Goal: Transaction & Acquisition: Purchase product/service

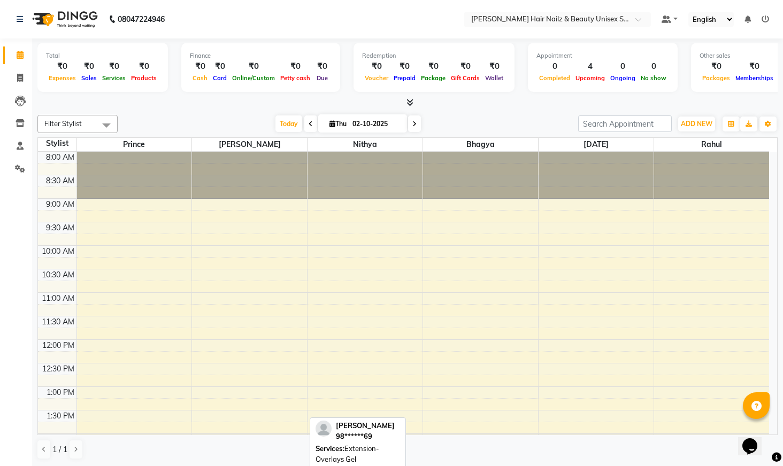
scroll to position [328, 0]
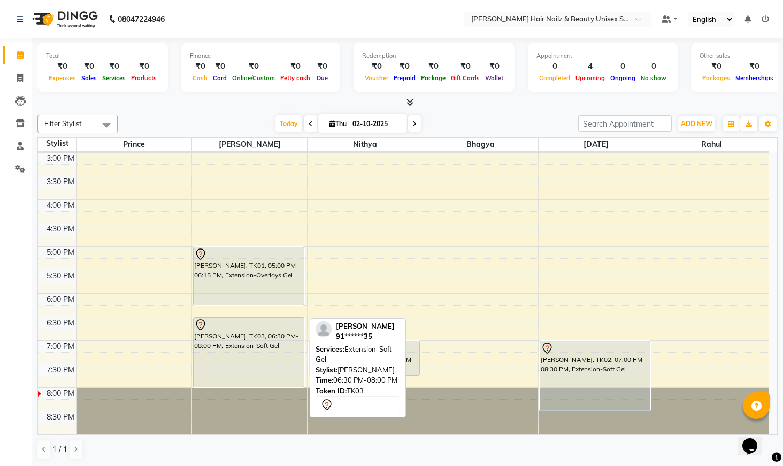
click at [241, 338] on div "[PERSON_NAME], TK03, 06:30 PM-08:00 PM, Extension-Soft Gel" at bounding box center [249, 352] width 110 height 69
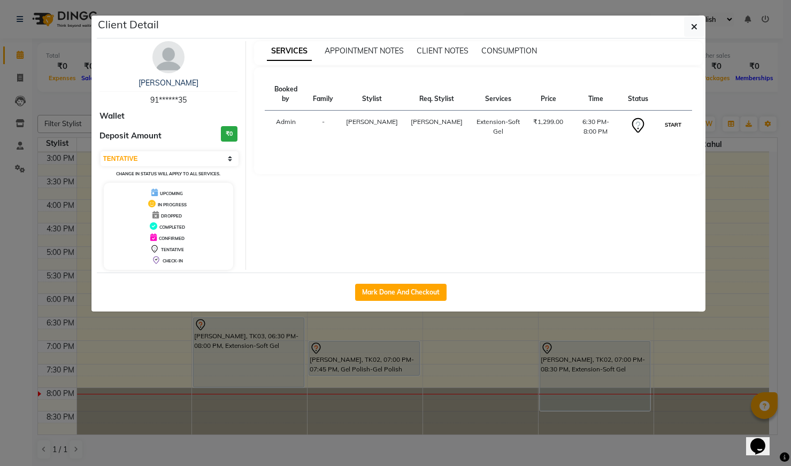
click at [665, 118] on button "START" at bounding box center [673, 124] width 22 height 13
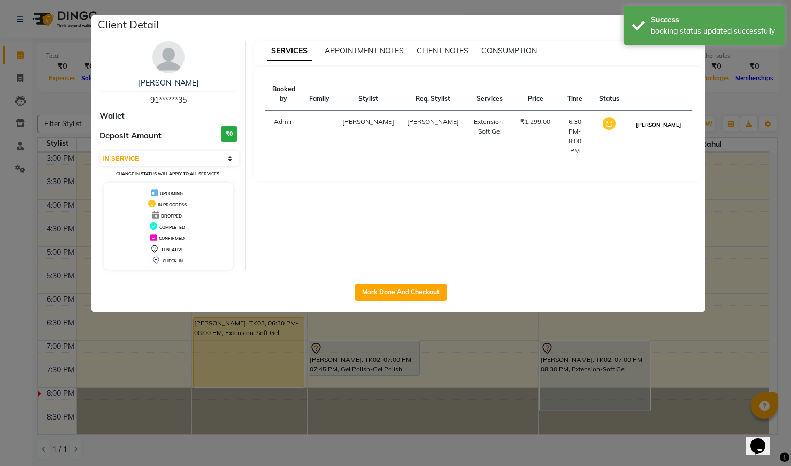
click at [668, 118] on button "[PERSON_NAME]" at bounding box center [658, 124] width 51 height 13
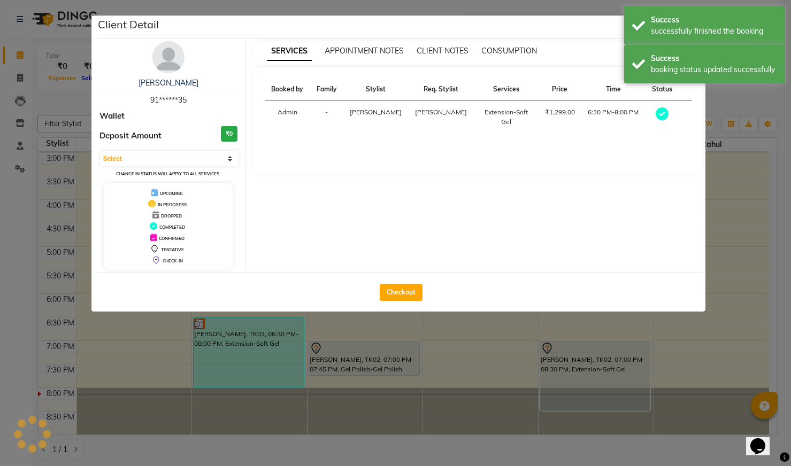
select select "3"
click at [399, 289] on button "Checkout" at bounding box center [401, 292] width 43 height 17
select select "service"
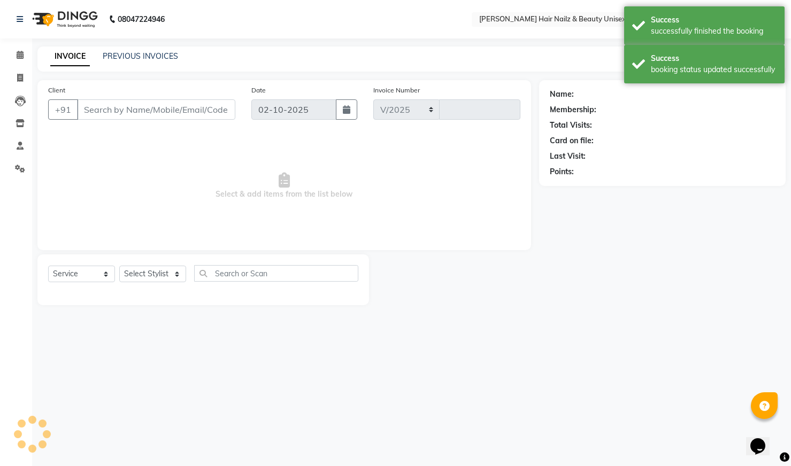
select select "9097"
type input "0002"
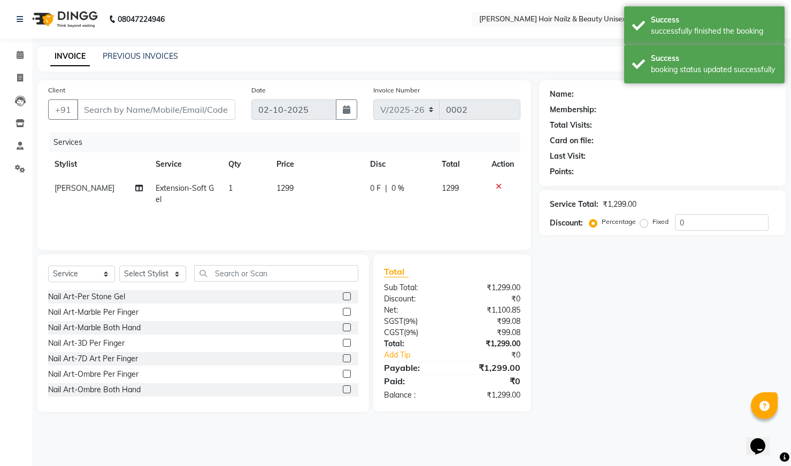
type input "91******35"
select select "93008"
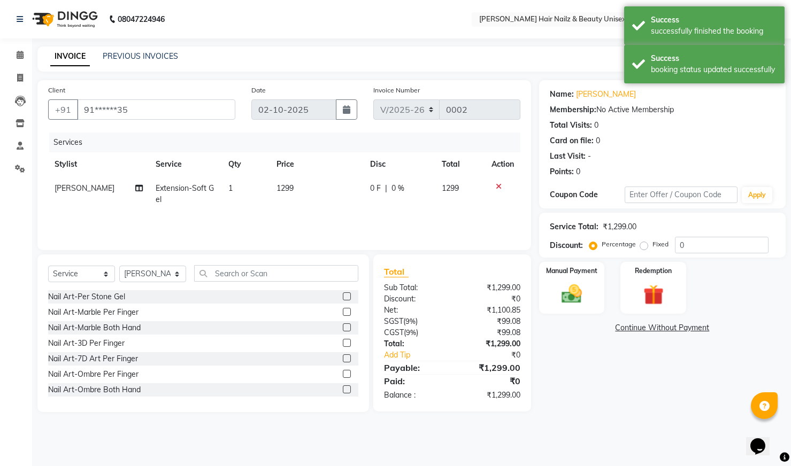
click at [614, 228] on div "₹1,299.00" at bounding box center [620, 226] width 34 height 11
click at [623, 228] on div "₹1,299.00" at bounding box center [620, 226] width 34 height 11
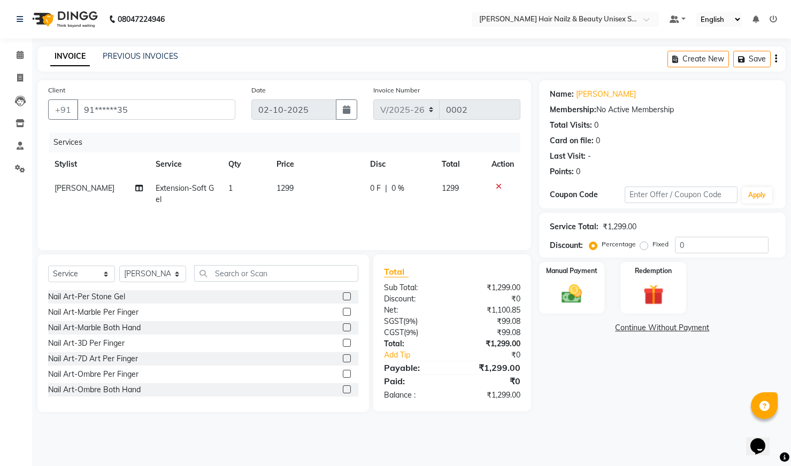
click at [602, 247] on label "Percentage" at bounding box center [619, 245] width 34 height 10
click at [596, 247] on input "Percentage" at bounding box center [595, 244] width 7 height 7
click at [653, 245] on label "Fixed" at bounding box center [661, 245] width 16 height 10
click at [645, 245] on input "Fixed" at bounding box center [645, 244] width 7 height 7
radio input "true"
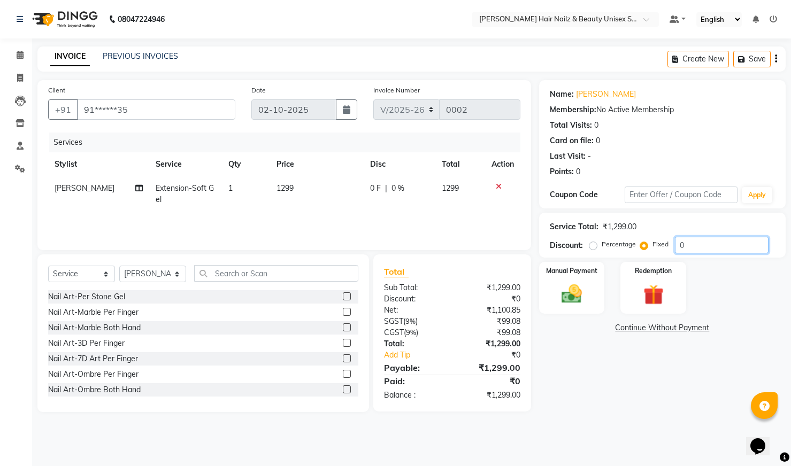
click at [712, 248] on input "0" at bounding box center [722, 245] width 94 height 17
type input "99"
click at [585, 284] on img at bounding box center [572, 294] width 35 height 25
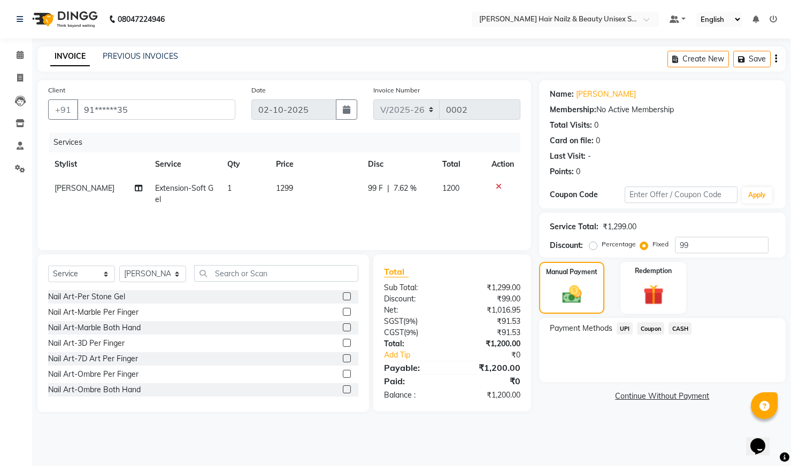
click at [627, 329] on span "UPI" at bounding box center [625, 329] width 17 height 12
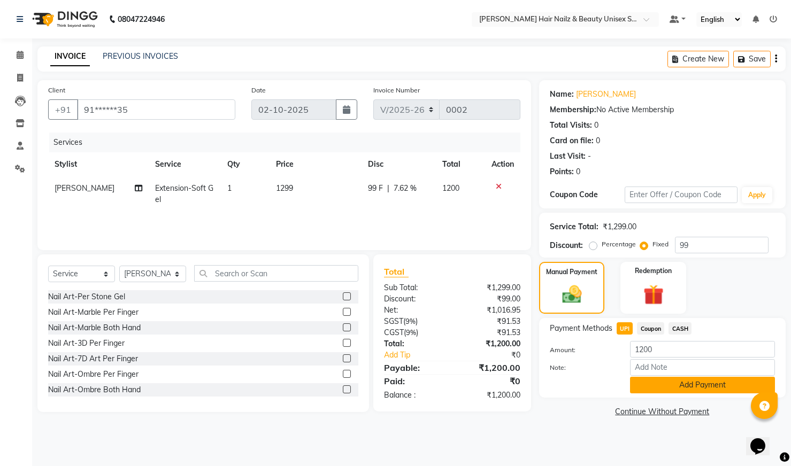
click at [665, 387] on button "Add Payment" at bounding box center [702, 385] width 145 height 17
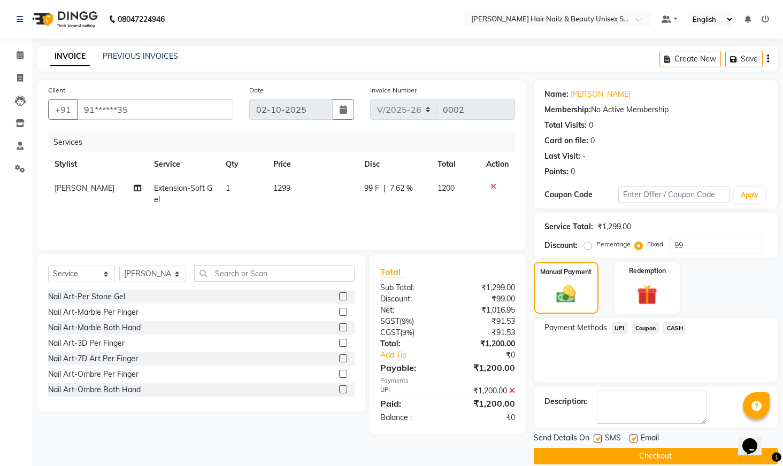
scroll to position [14, 0]
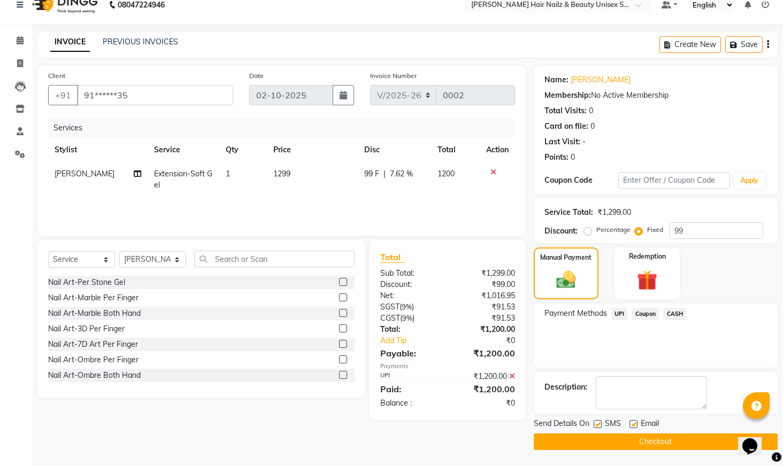
click at [637, 440] on button "Checkout" at bounding box center [656, 442] width 244 height 17
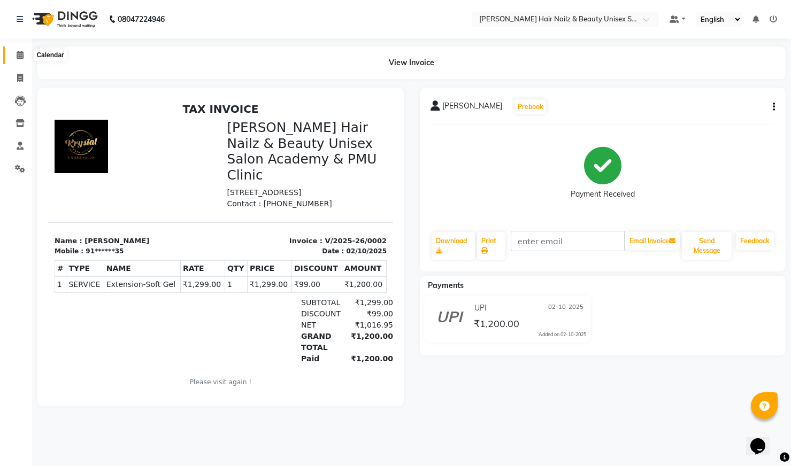
click at [17, 50] on span at bounding box center [20, 55] width 19 height 12
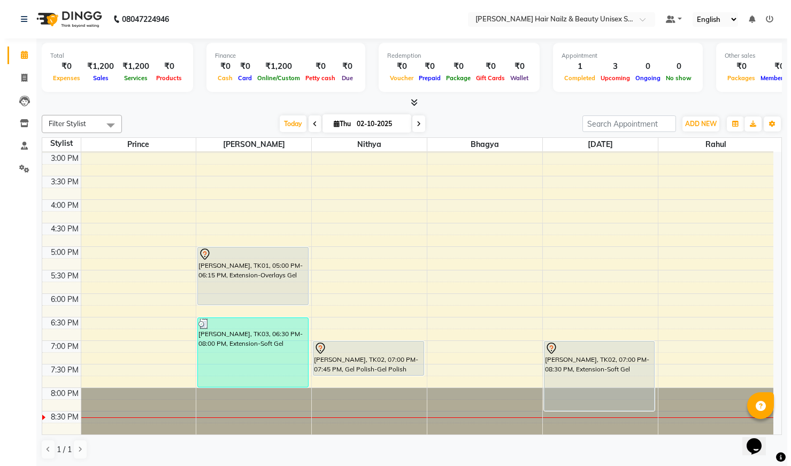
scroll to position [1, 0]
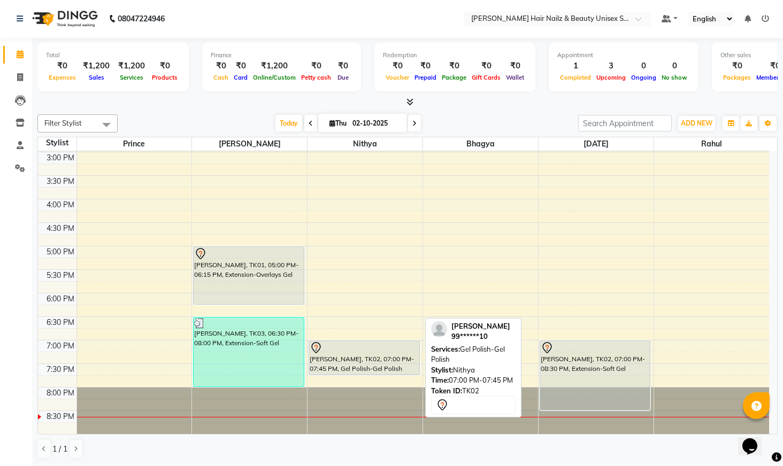
click at [399, 348] on div at bounding box center [364, 348] width 109 height 13
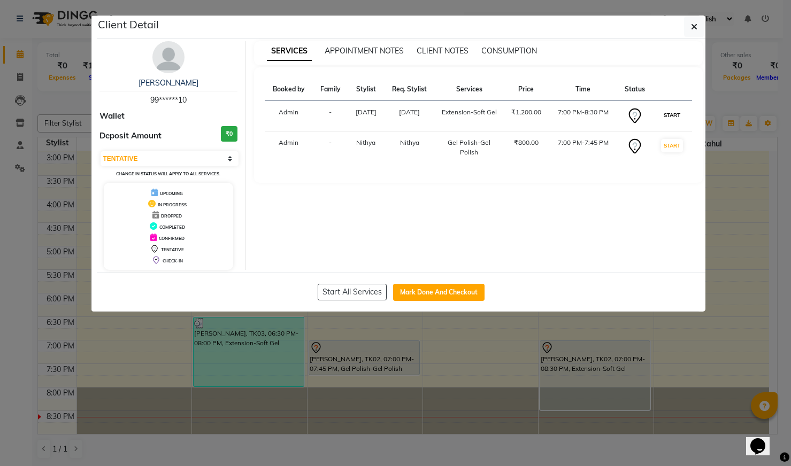
click at [673, 117] on button "START" at bounding box center [672, 115] width 22 height 13
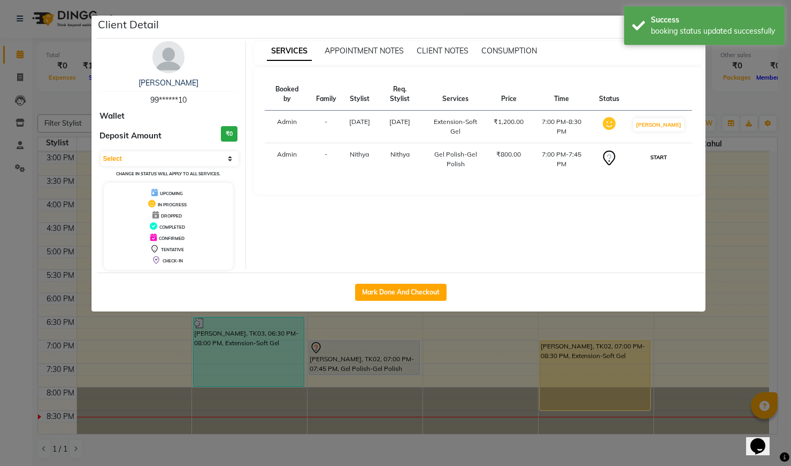
click at [665, 151] on button "START" at bounding box center [659, 157] width 22 height 13
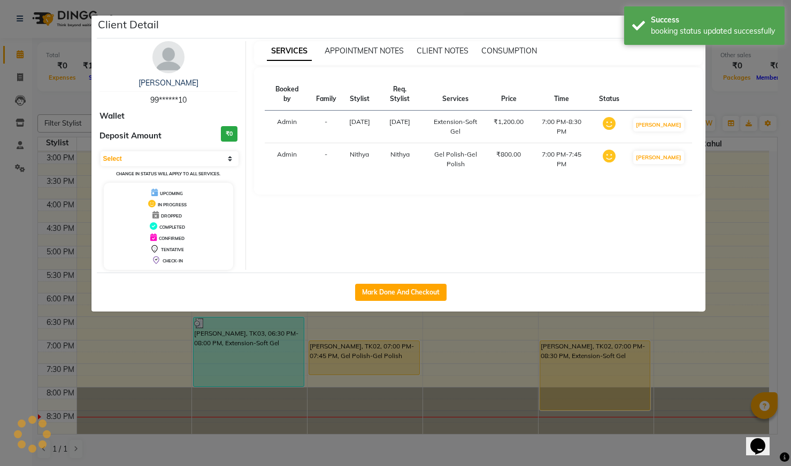
select select "1"
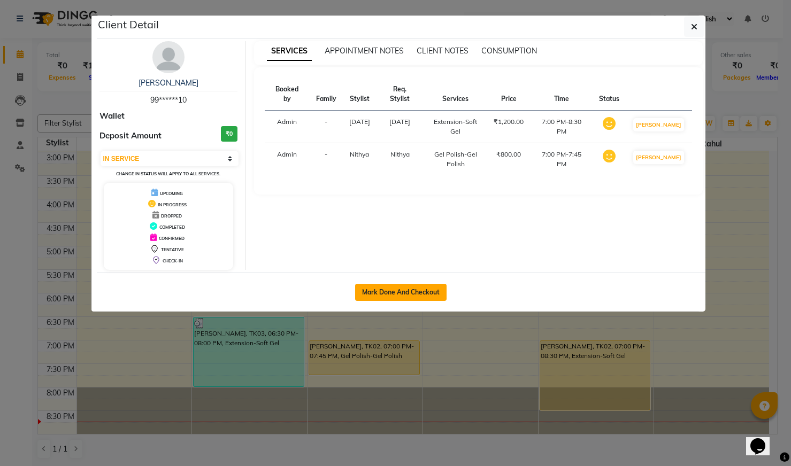
click at [414, 291] on button "Mark Done And Checkout" at bounding box center [400, 292] width 91 height 17
select select "service"
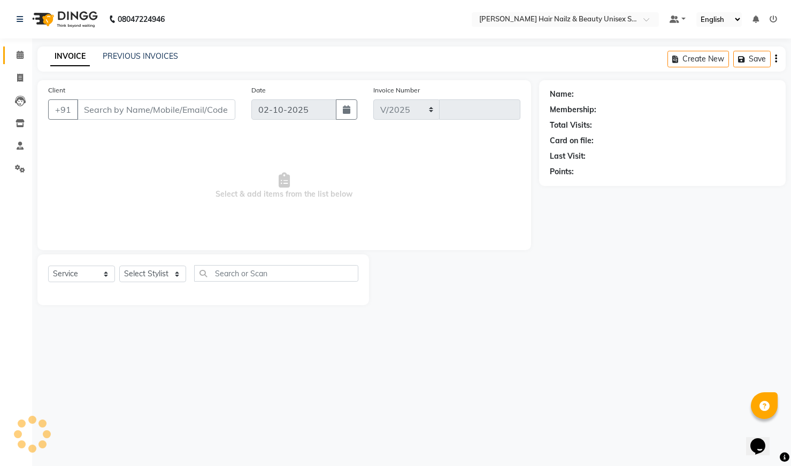
select select "9097"
type input "0003"
type input "99******10"
select select "93011"
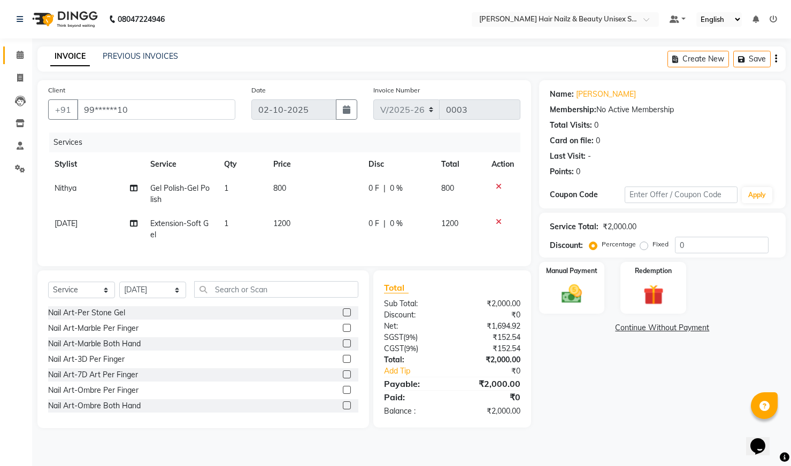
scroll to position [86, 0]
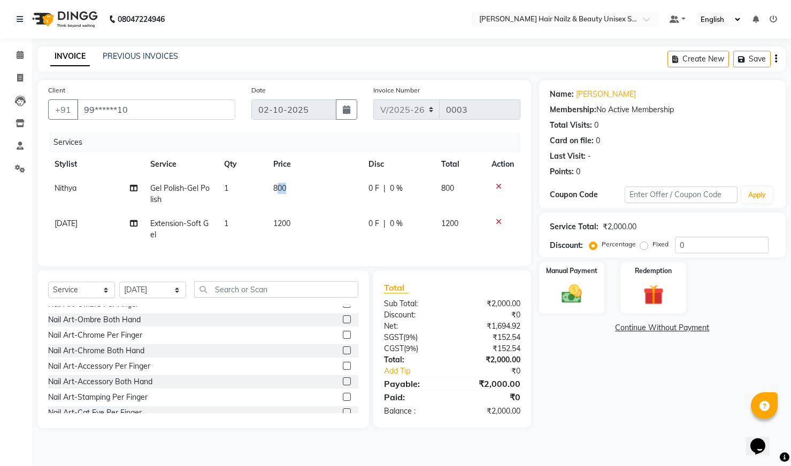
drag, startPoint x: 277, startPoint y: 186, endPoint x: 288, endPoint y: 186, distance: 11.2
click at [288, 186] on td "800" at bounding box center [314, 194] width 95 height 35
select select "93009"
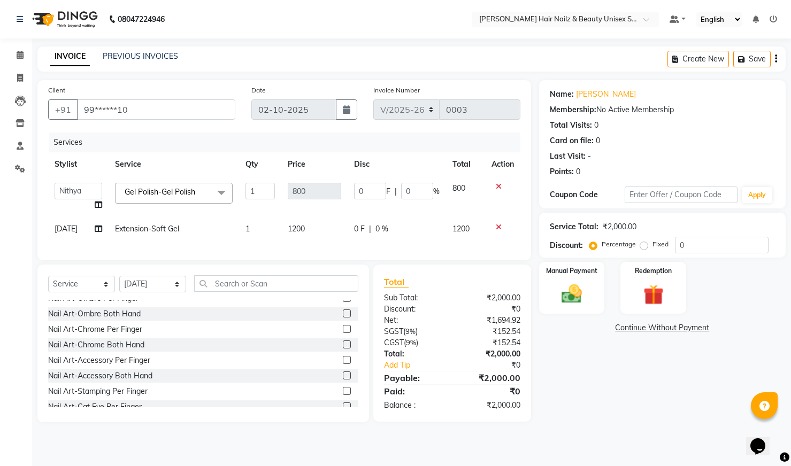
click at [465, 188] on td "800" at bounding box center [465, 197] width 39 height 41
click at [461, 186] on span "800" at bounding box center [459, 188] width 13 height 10
click at [370, 186] on input "0" at bounding box center [370, 191] width 32 height 17
click at [374, 194] on input "10" at bounding box center [370, 191] width 32 height 17
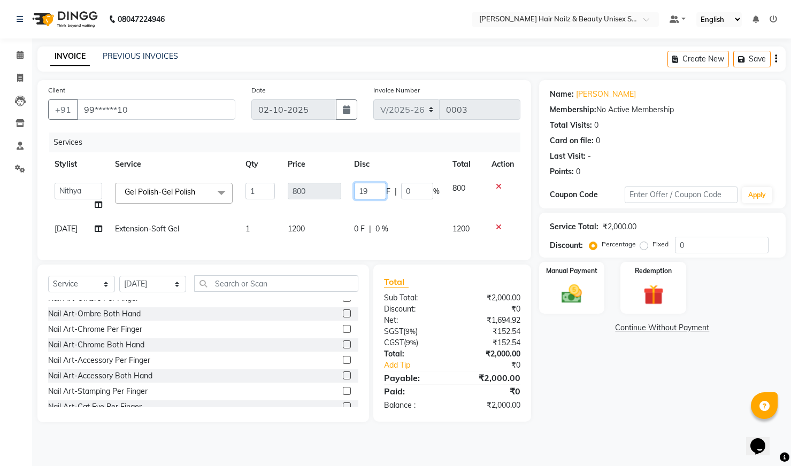
type input "199"
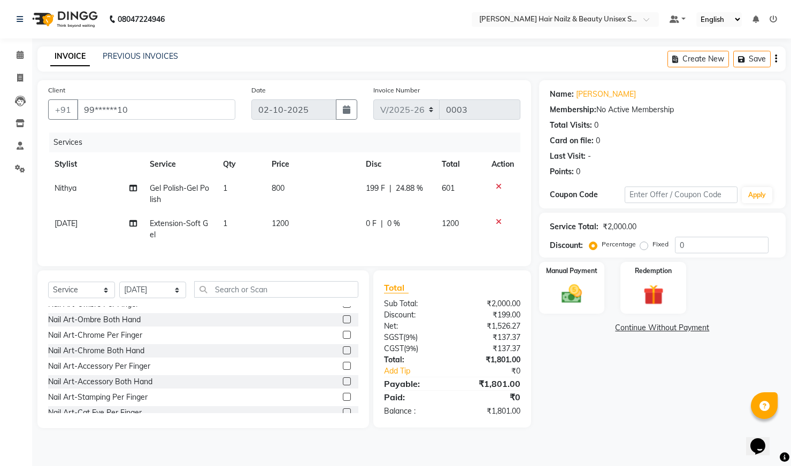
click at [375, 188] on span "199 F" at bounding box center [375, 188] width 19 height 11
select select "93009"
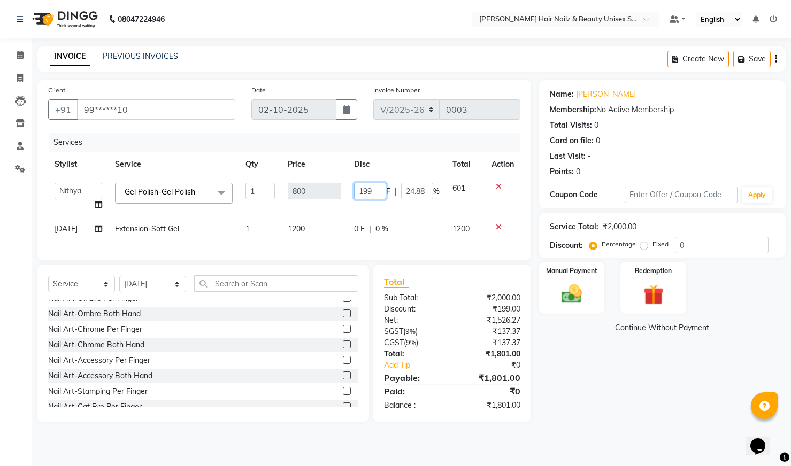
click at [380, 189] on input "199" at bounding box center [370, 191] width 32 height 17
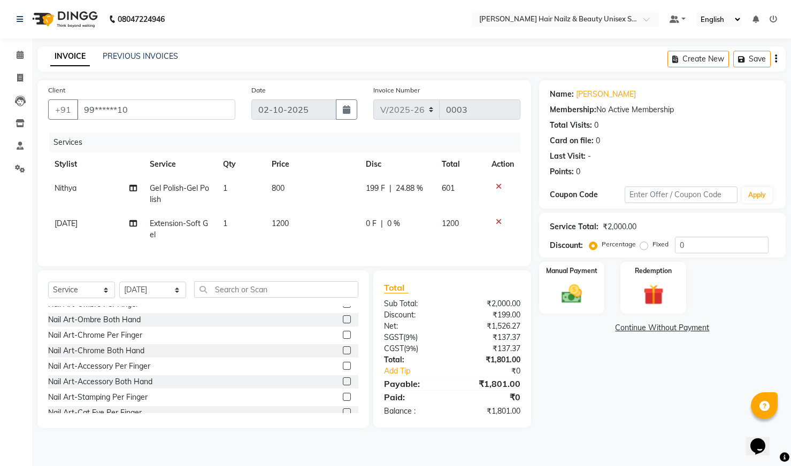
click at [423, 188] on span "24.88 %" at bounding box center [409, 188] width 27 height 11
select select "93009"
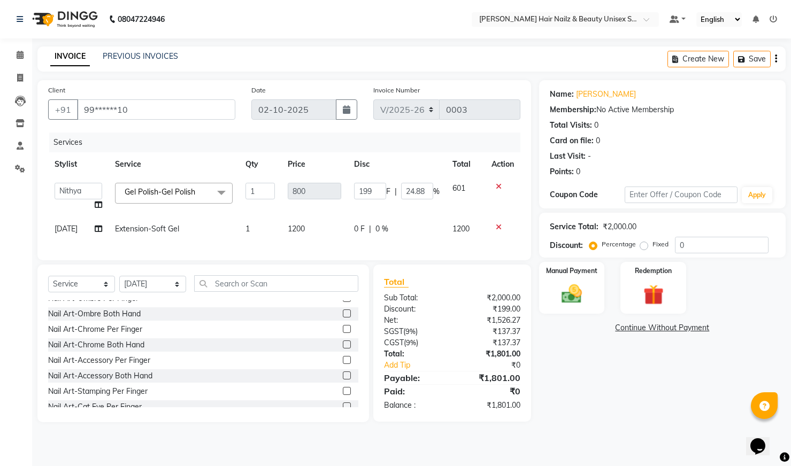
click at [390, 193] on div "199 F | 24.88 %" at bounding box center [397, 191] width 86 height 17
click at [381, 189] on input "199" at bounding box center [370, 191] width 32 height 17
type input "1"
type input "201"
click at [400, 217] on td "0 F | 0 %" at bounding box center [397, 229] width 98 height 24
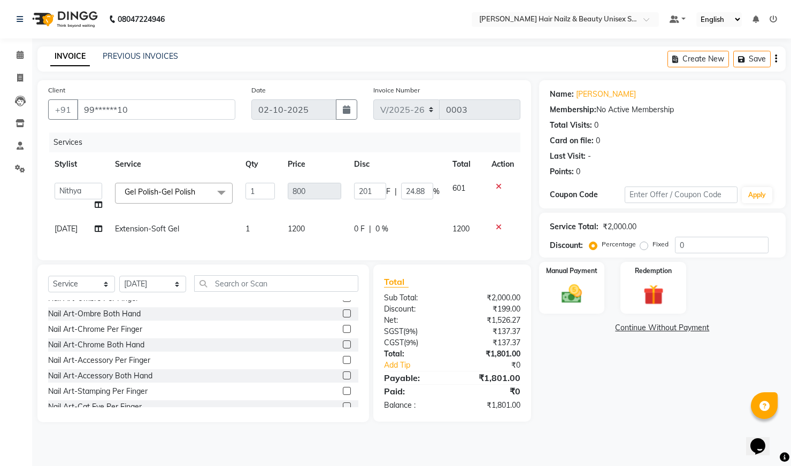
select select "93011"
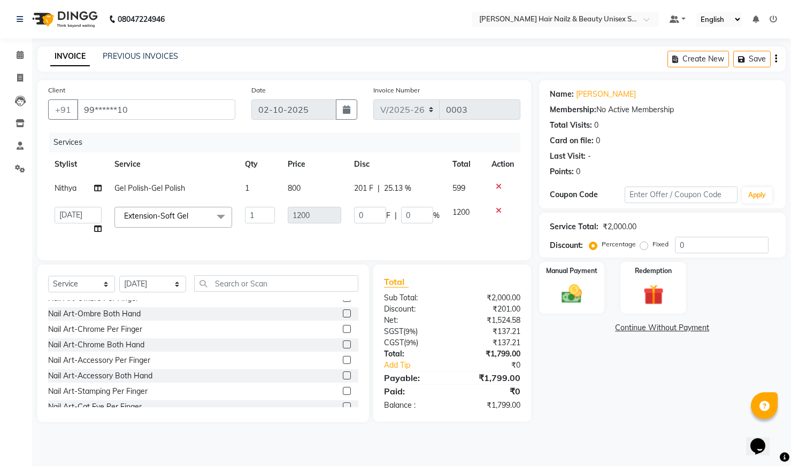
click at [70, 190] on span "Nithya" at bounding box center [66, 188] width 22 height 10
select select "93009"
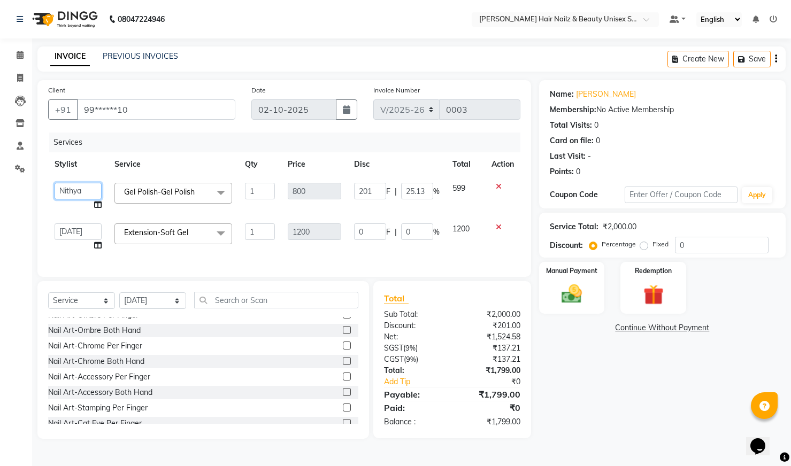
click at [70, 190] on select "Admin Bhagya [PERSON_NAME][DATE] [PERSON_NAME] [PERSON_NAME]" at bounding box center [78, 191] width 47 height 17
select select "93008"
click at [254, 309] on input "text" at bounding box center [276, 300] width 164 height 17
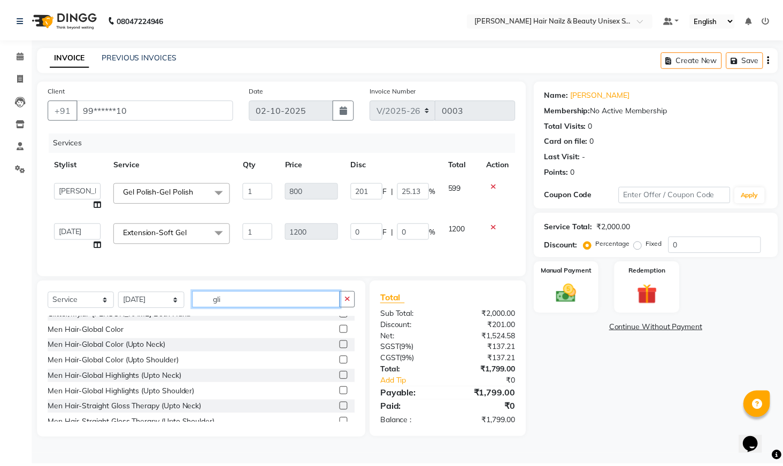
scroll to position [0, 0]
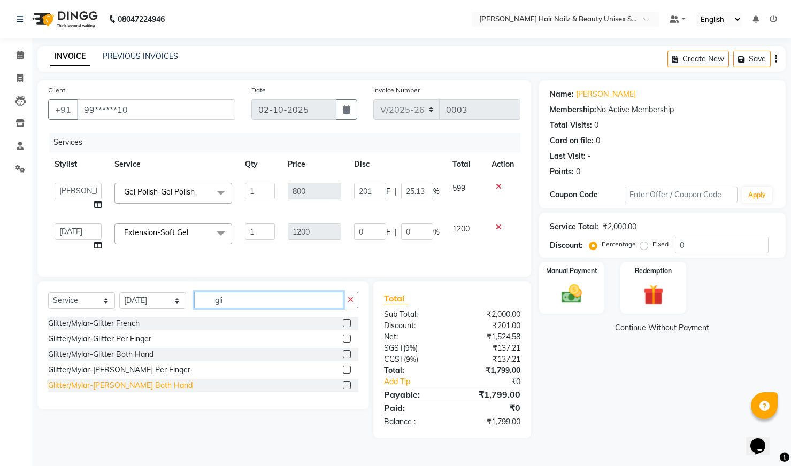
type input "gli"
click at [151, 391] on div "Glitter/Mylar-[PERSON_NAME] Both Hand" at bounding box center [120, 385] width 144 height 11
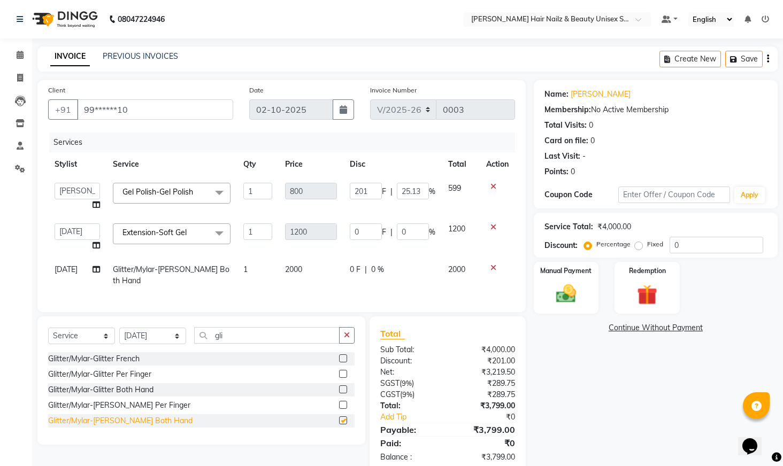
checkbox input "false"
click at [356, 270] on span "0 F" at bounding box center [355, 269] width 11 height 11
select select "93011"
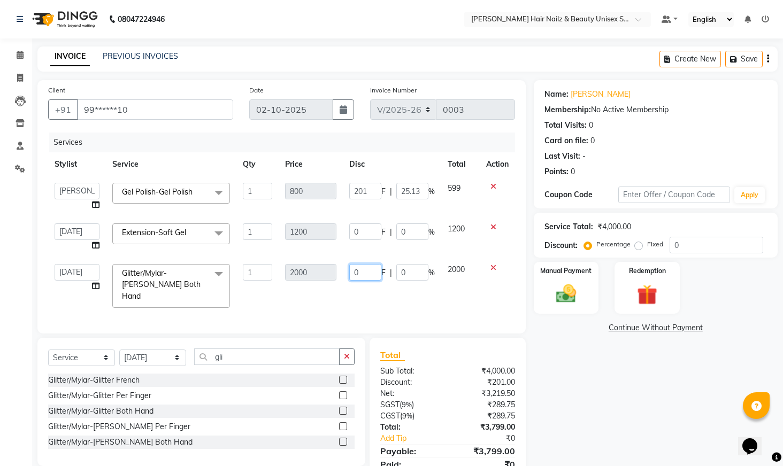
click at [361, 270] on input "0" at bounding box center [365, 272] width 32 height 17
type input "1300"
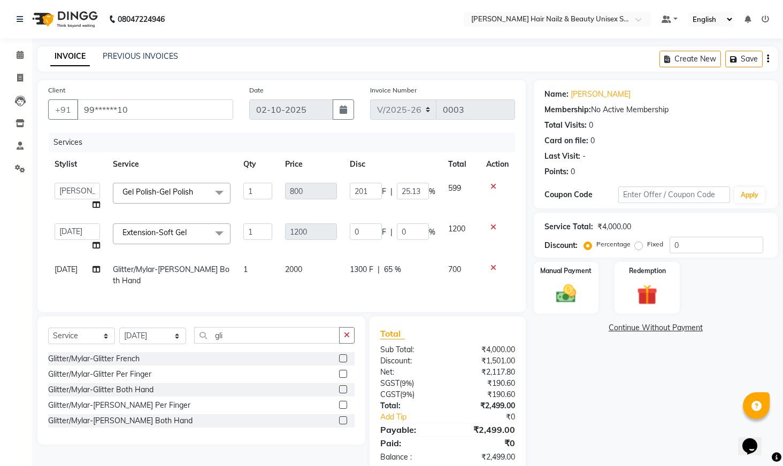
click at [398, 296] on div "Services Stylist Service Qty Price Disc Total Action Admin Bhagya [PERSON_NAME]…" at bounding box center [281, 217] width 467 height 169
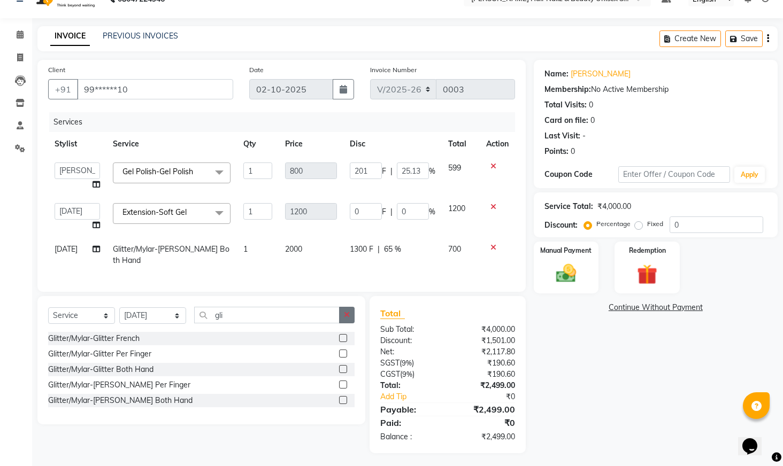
click at [348, 313] on icon "button" at bounding box center [347, 314] width 6 height 7
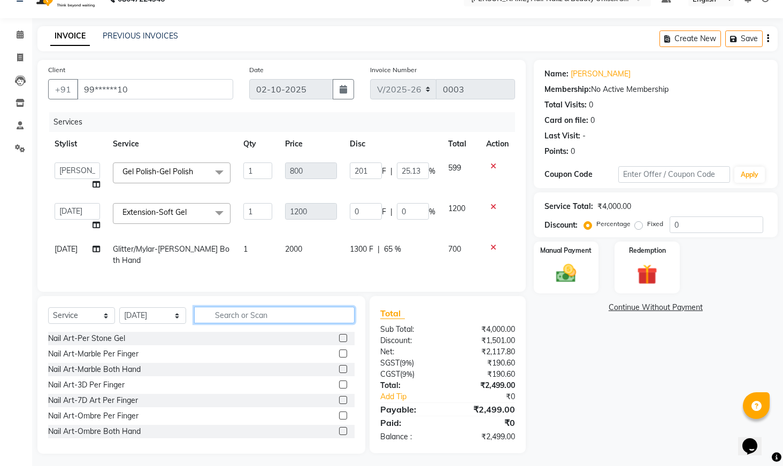
click at [322, 313] on input "text" at bounding box center [274, 315] width 160 height 17
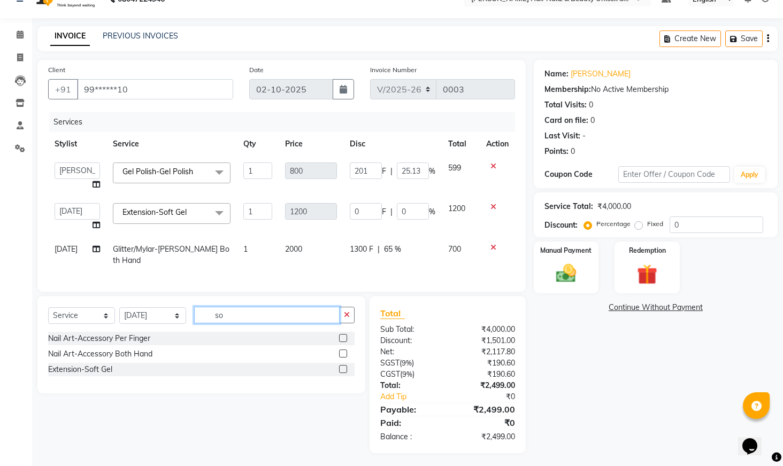
type input "s"
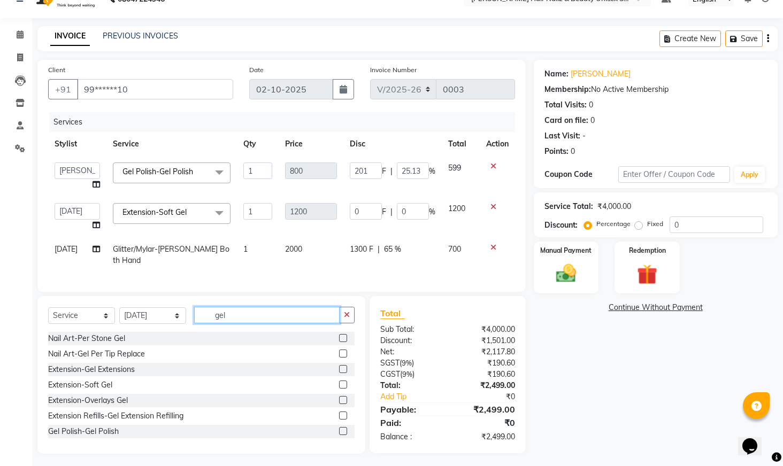
type input "gel"
click at [339, 428] on label at bounding box center [343, 431] width 8 height 8
click at [339, 428] on input "checkbox" at bounding box center [342, 431] width 7 height 7
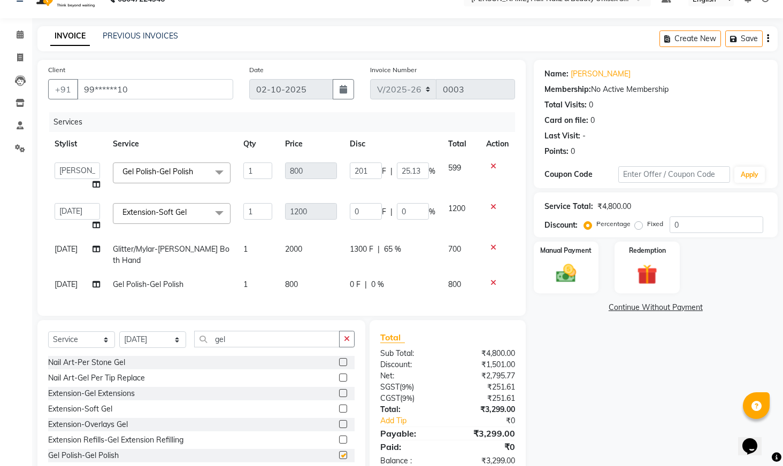
checkbox input "false"
click at [360, 279] on div "0 F | 0 %" at bounding box center [393, 284] width 86 height 11
select select "93011"
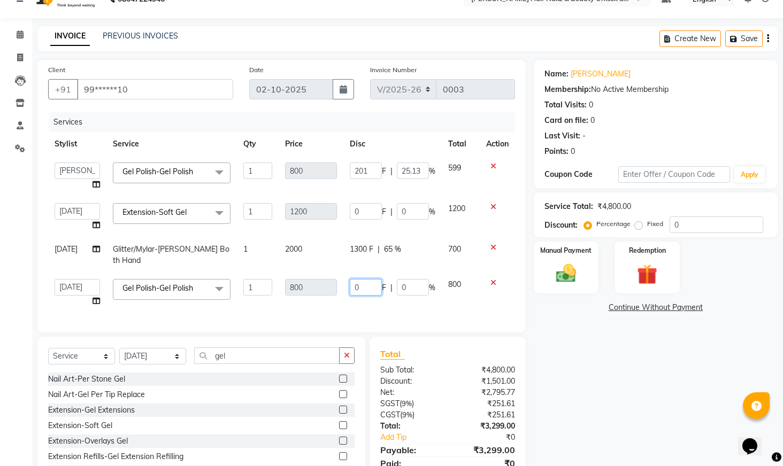
click at [370, 279] on input "0" at bounding box center [366, 287] width 32 height 17
type input "201"
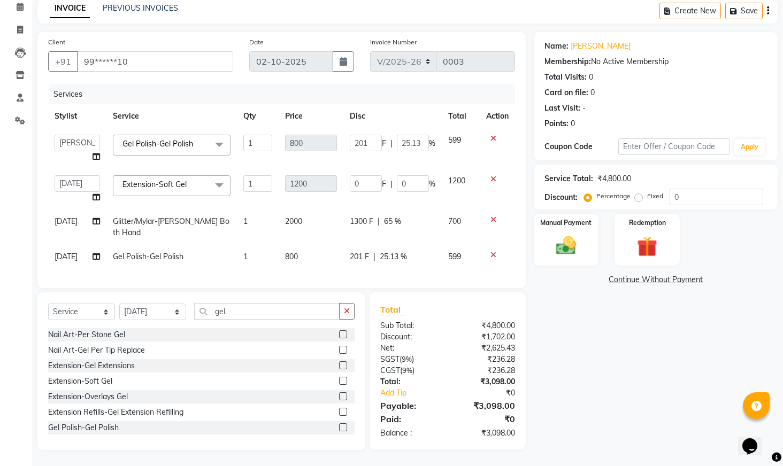
scroll to position [45, 0]
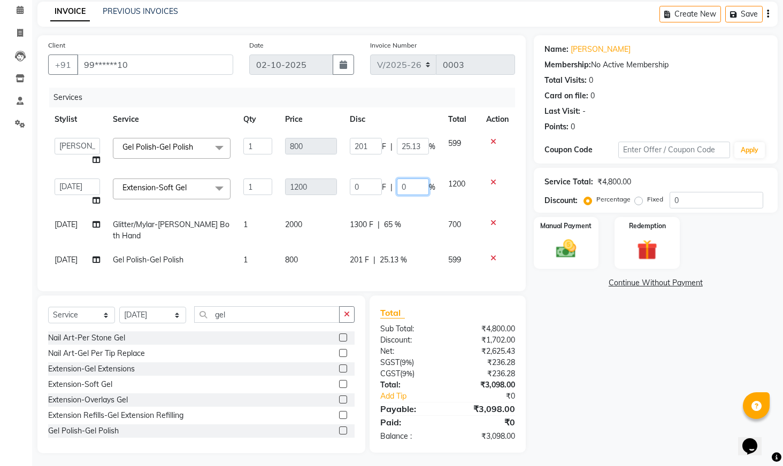
click at [419, 190] on input "0" at bounding box center [413, 187] width 32 height 17
click at [650, 325] on div "Name: [PERSON_NAME] Membership: No Active Membership Total Visits: 0 Card on fi…" at bounding box center [660, 244] width 252 height 418
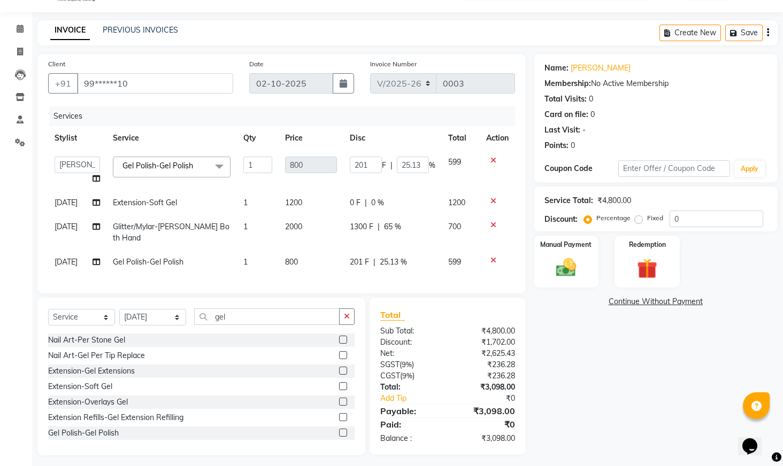
scroll to position [28, 0]
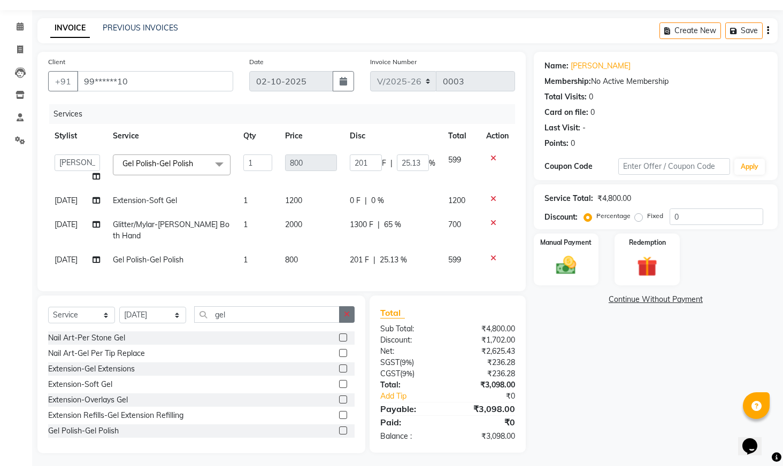
click at [353, 311] on button "button" at bounding box center [347, 314] width 16 height 17
click at [304, 200] on td "1200" at bounding box center [311, 201] width 64 height 24
select select "93011"
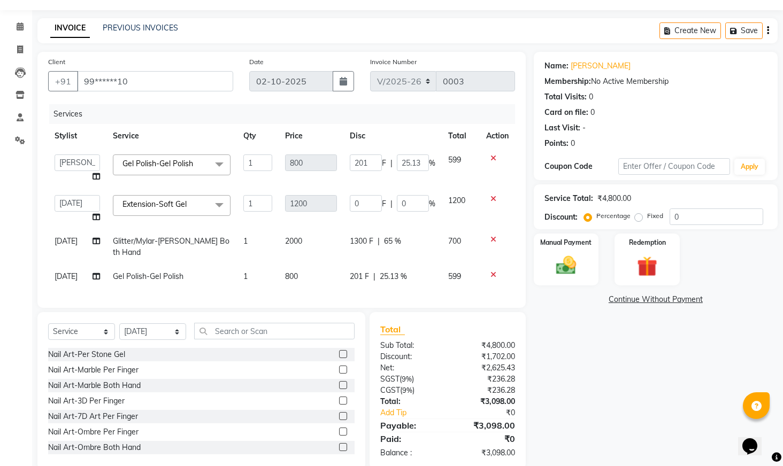
scroll to position [45, 0]
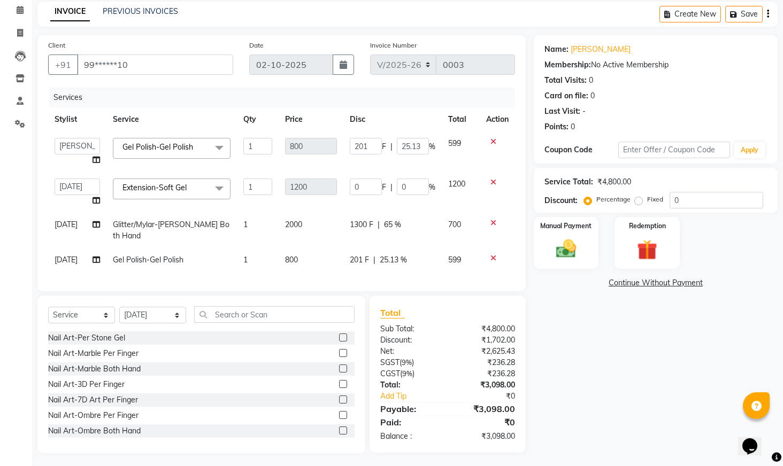
click at [581, 323] on div "Name: [PERSON_NAME] Membership: No Active Membership Total Visits: 0 Card on fi…" at bounding box center [660, 244] width 252 height 418
click at [363, 255] on span "201 F" at bounding box center [359, 260] width 19 height 11
select select "93011"
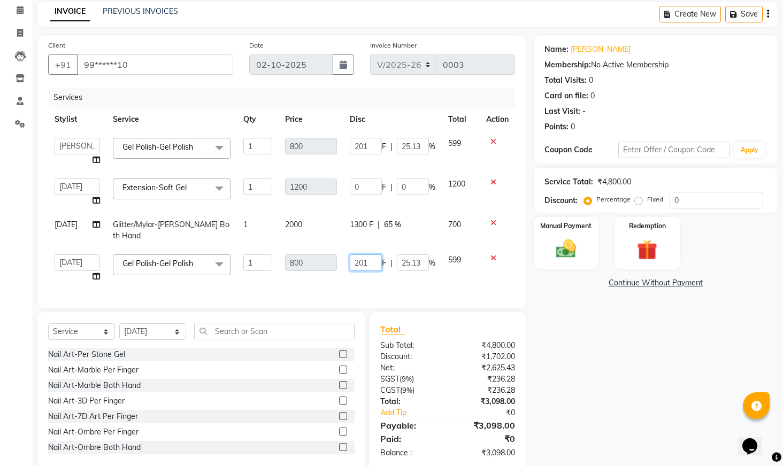
click at [376, 255] on input "201" at bounding box center [366, 263] width 32 height 17
type input "2"
type input "101"
click at [596, 304] on div "Name: [PERSON_NAME] Membership: No Active Membership Total Visits: 0 Card on fi…" at bounding box center [660, 252] width 252 height 435
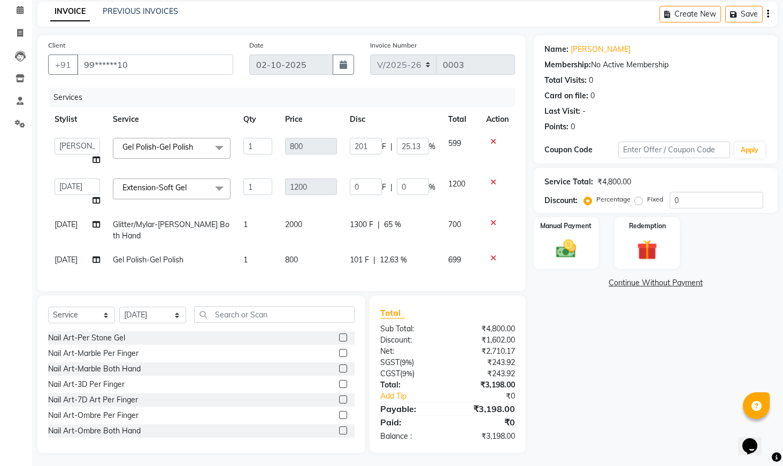
click at [404, 255] on span "12.63 %" at bounding box center [393, 260] width 27 height 11
select select "93011"
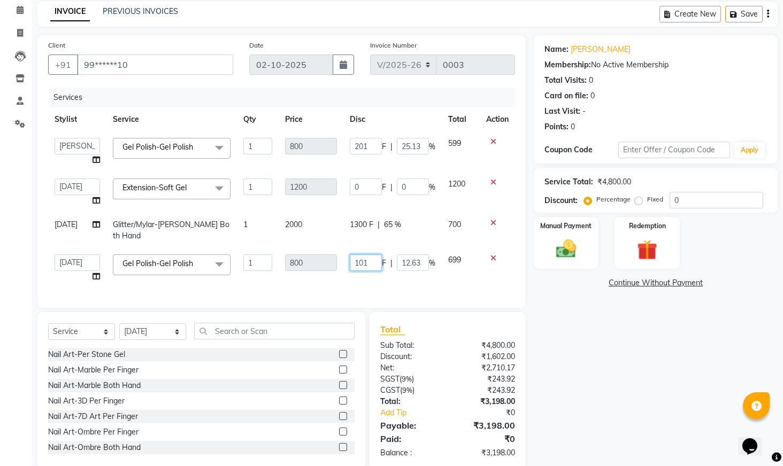
click at [373, 255] on input "101" at bounding box center [366, 263] width 32 height 17
click at [578, 352] on div "Name: [PERSON_NAME] Membership: No Active Membership Total Visits: 0 Card on fi…" at bounding box center [660, 252] width 252 height 435
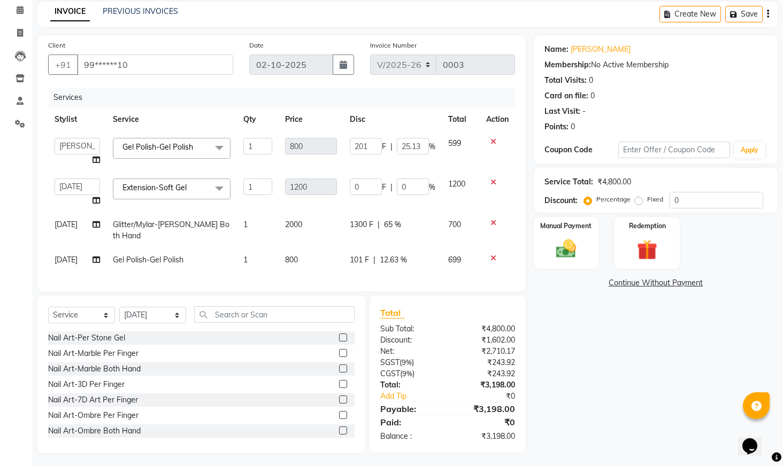
click at [366, 255] on span "101 F" at bounding box center [359, 260] width 19 height 11
select select "93011"
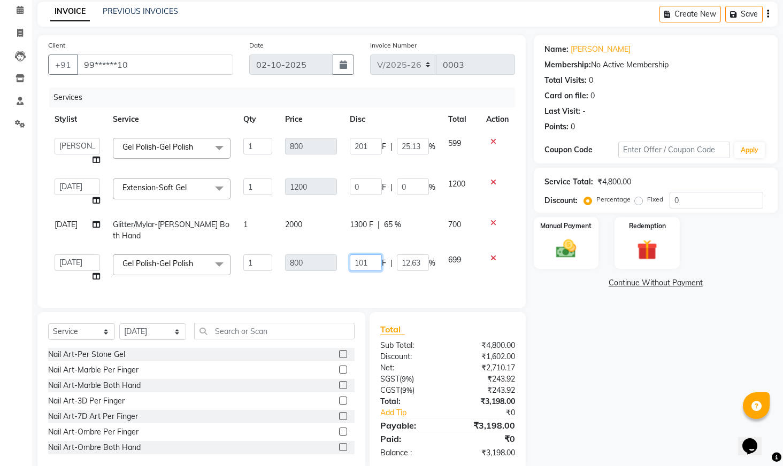
click at [371, 255] on input "101" at bounding box center [366, 263] width 32 height 17
type input "100"
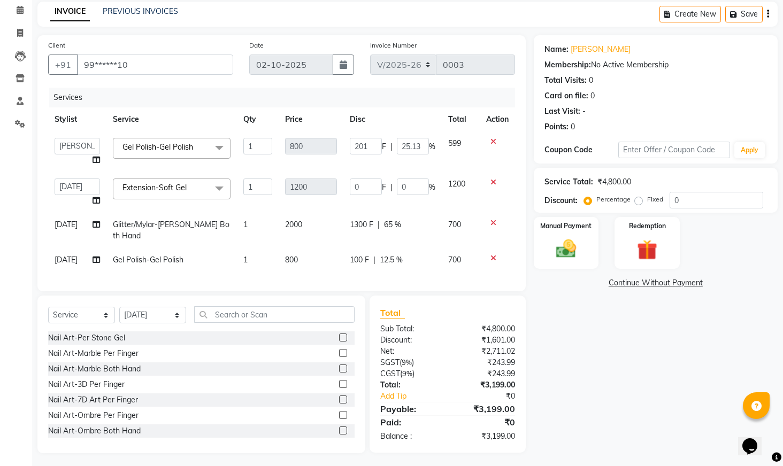
click at [365, 255] on span "100 F" at bounding box center [359, 260] width 19 height 11
select select "93011"
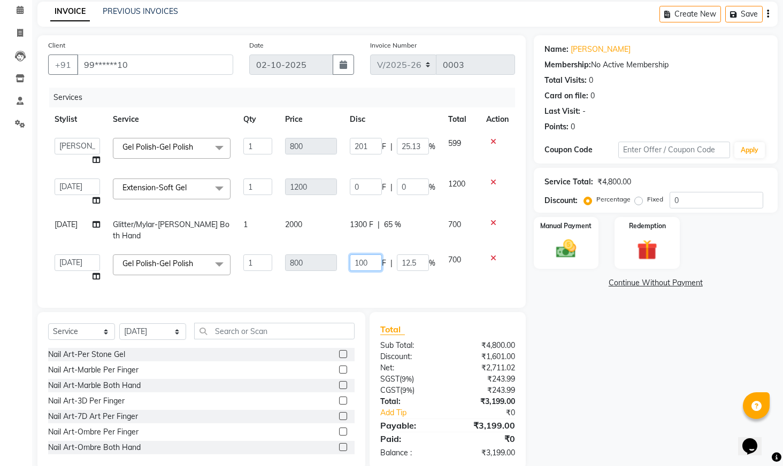
click at [372, 255] on input "100" at bounding box center [366, 263] width 32 height 17
type input "102"
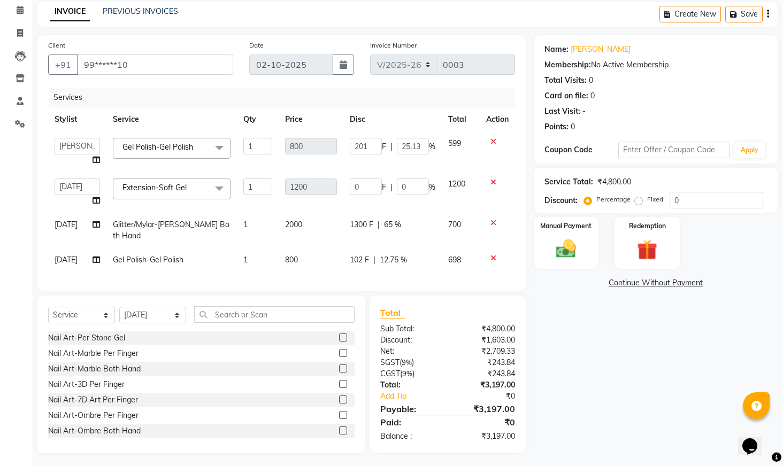
click at [757, 439] on icon "Chat widget" at bounding box center [749, 447] width 15 height 16
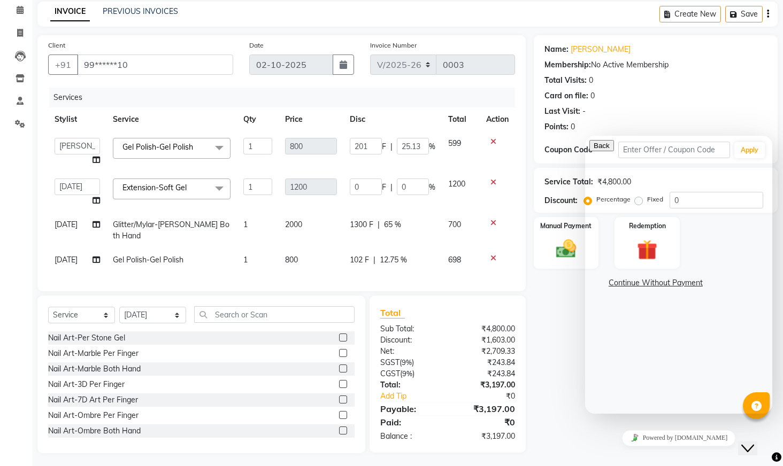
click at [565, 366] on div "Name: [PERSON_NAME] Membership: No Active Membership Total Visits: 0 Card on fi…" at bounding box center [660, 244] width 252 height 418
click at [583, 423] on div "Name: [PERSON_NAME] Membership: No Active Membership Total Visits: 0 Card on fi…" at bounding box center [660, 244] width 252 height 418
click at [752, 442] on icon "Close Chat This icon closes the chat window." at bounding box center [747, 448] width 13 height 13
